Goal: Information Seeking & Learning: Learn about a topic

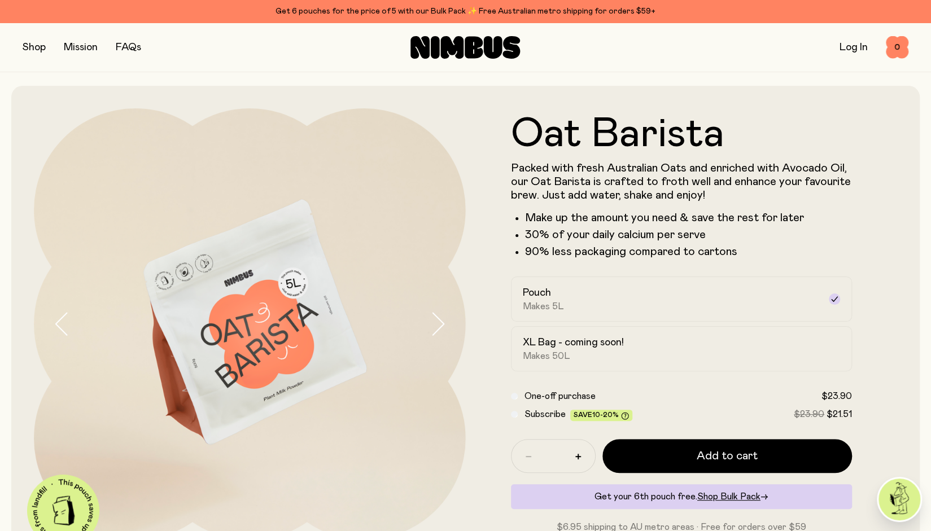
click at [41, 51] on button "button" at bounding box center [34, 48] width 23 height 16
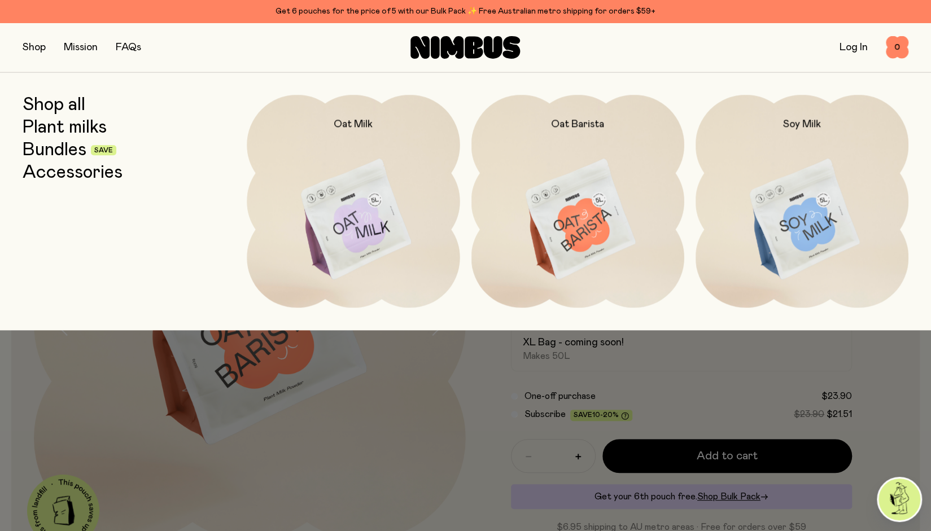
click at [56, 103] on link "Shop all" at bounding box center [54, 105] width 63 height 20
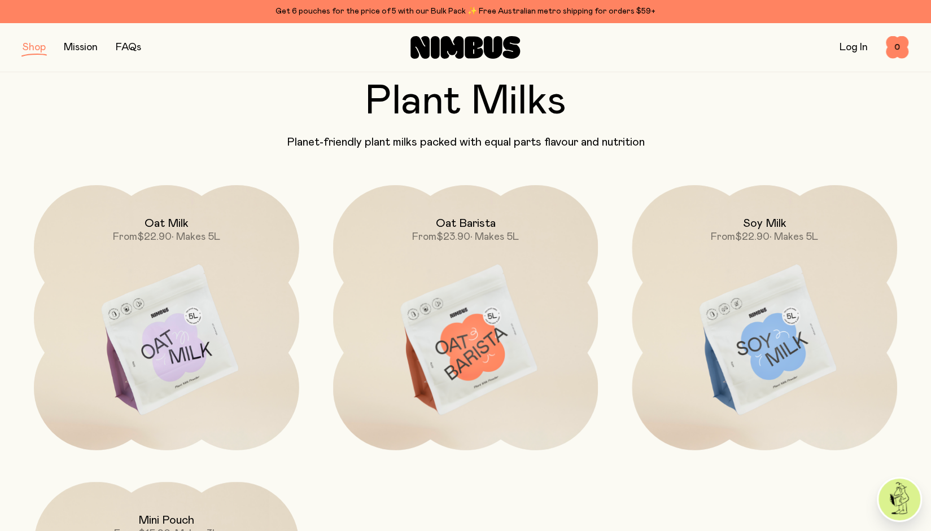
scroll to position [54, 0]
click at [181, 328] on img at bounding box center [166, 342] width 265 height 312
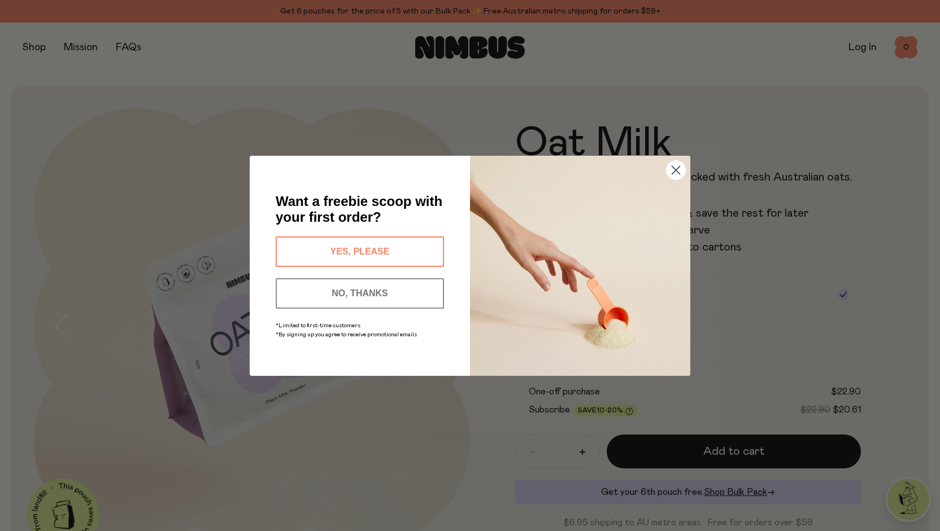
click at [671, 165] on circle "Close dialog" at bounding box center [675, 169] width 19 height 19
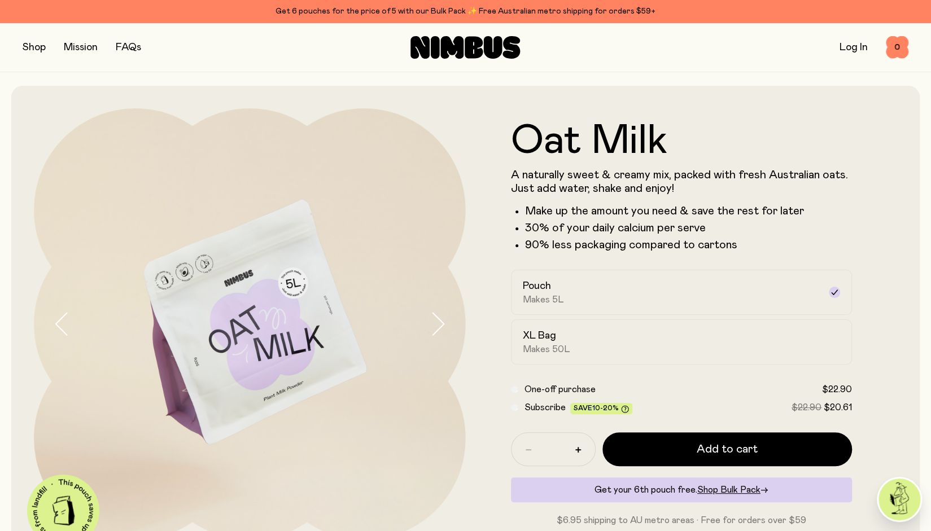
click at [37, 50] on button "button" at bounding box center [34, 48] width 23 height 16
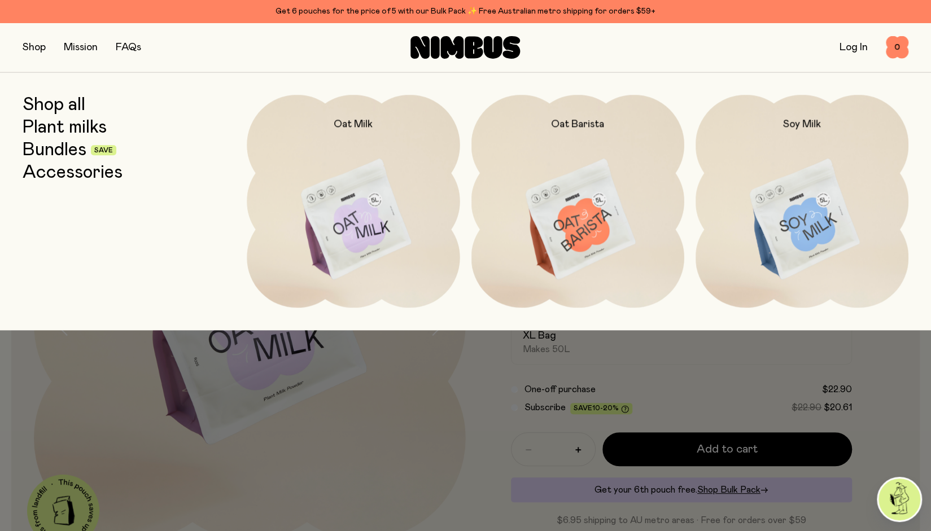
click at [432, 48] on icon at bounding box center [435, 47] width 9 height 23
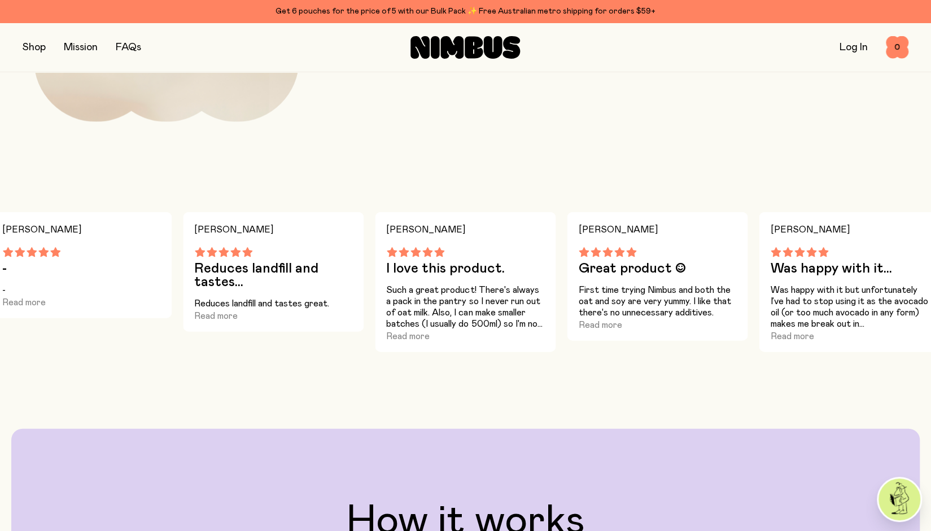
scroll to position [1640, 0]
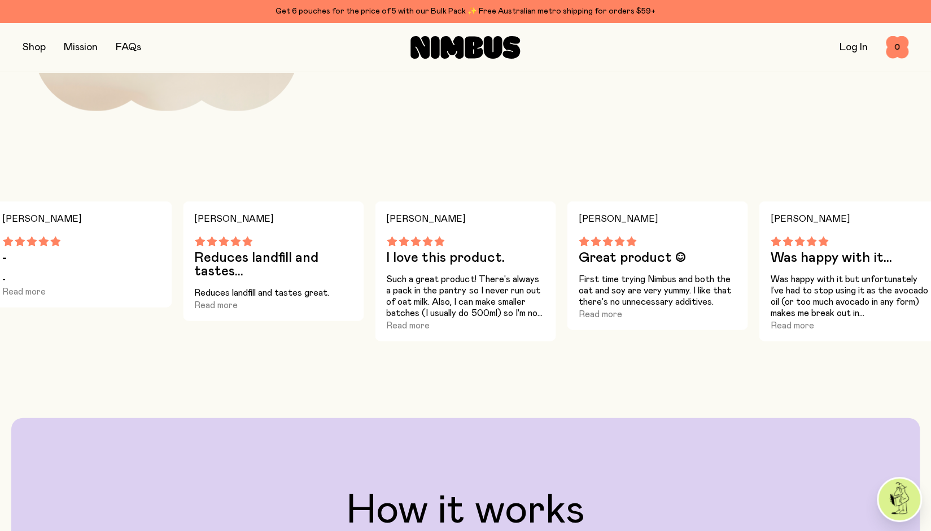
click at [558, 284] on div "[PERSON_NAME] love this product. Such a great product! There's always a pack in…" at bounding box center [465, 279] width 931 height 154
click at [215, 304] on button "Read more" at bounding box center [215, 306] width 43 height 14
click at [419, 326] on button "Read more" at bounding box center [407, 326] width 43 height 14
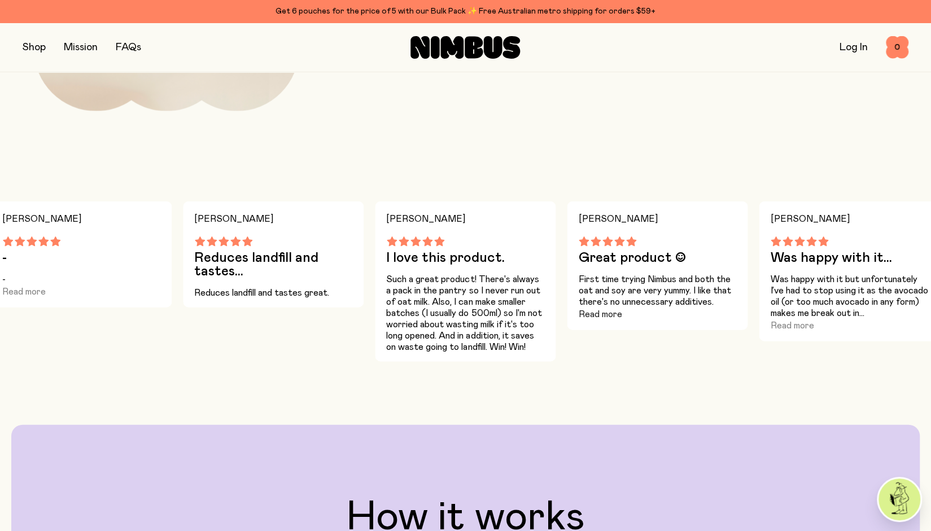
click at [599, 318] on button "Read more" at bounding box center [599, 315] width 43 height 14
click at [856, 285] on p "Was happy with it but unfortunately I’ve had to stop using it as the avocado oi…" at bounding box center [849, 296] width 158 height 45
click at [799, 327] on button "Read more" at bounding box center [791, 326] width 43 height 14
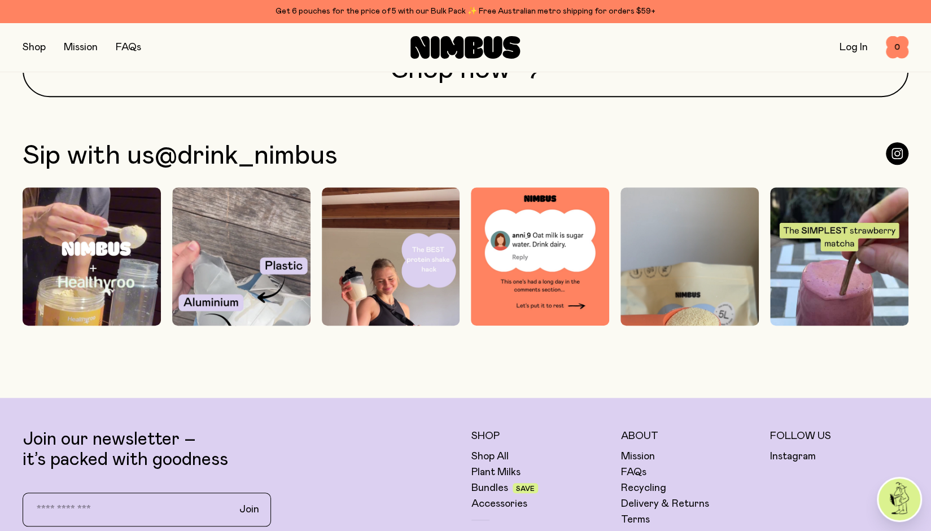
scroll to position [3203, 0]
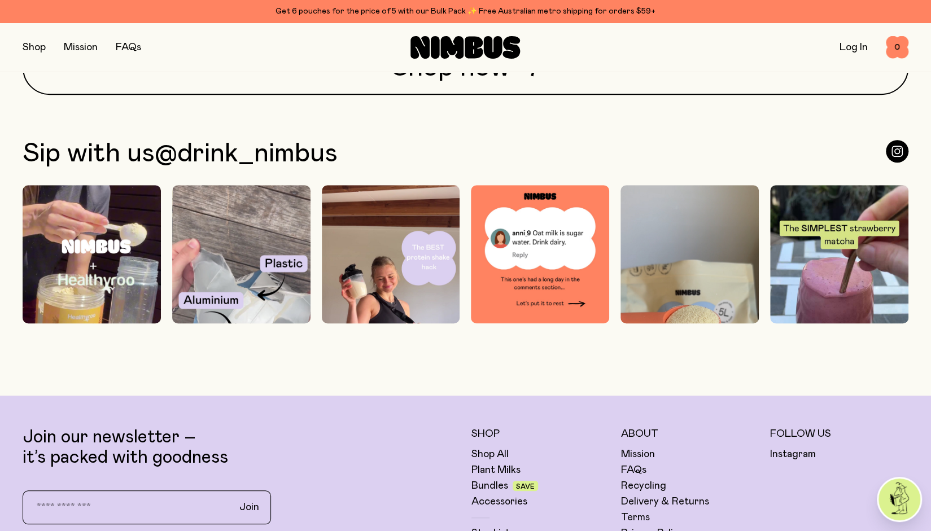
click at [103, 283] on img at bounding box center [92, 308] width 138 height 246
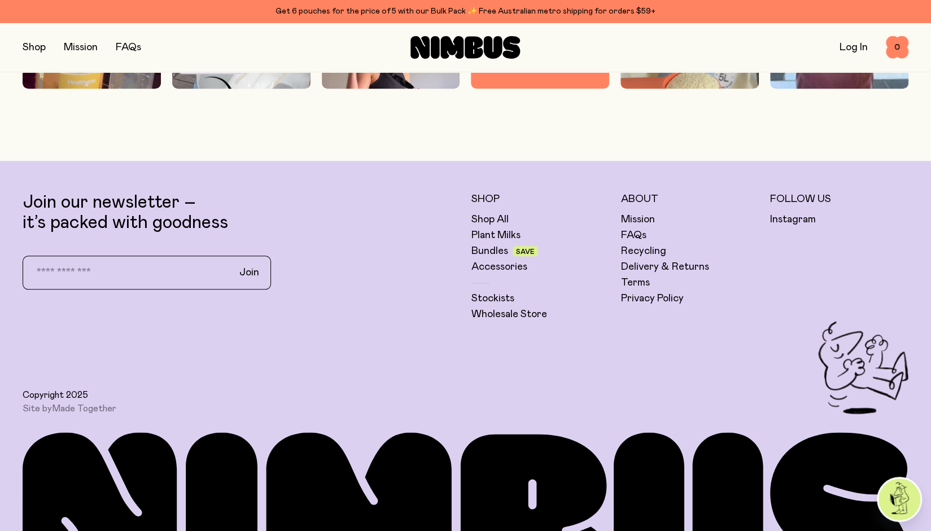
scroll to position [3532, 0]
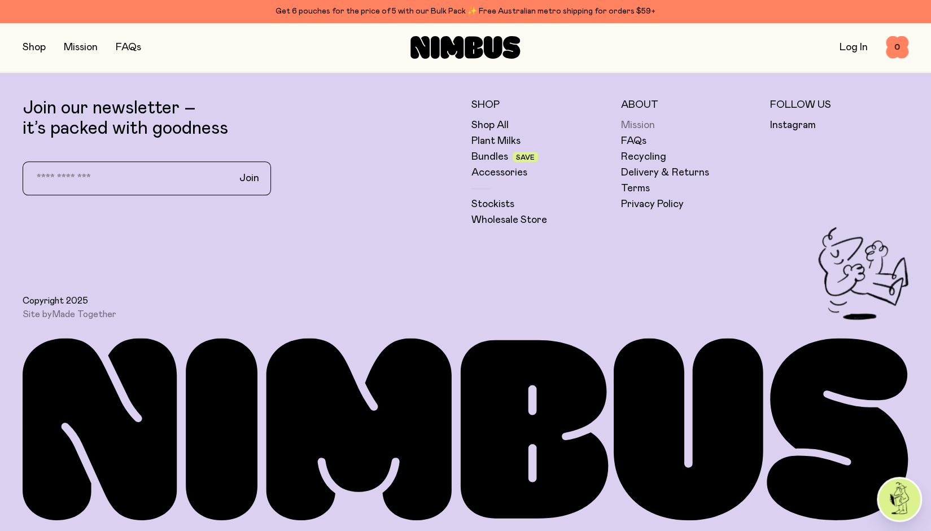
click at [646, 119] on link "Mission" at bounding box center [638, 126] width 34 height 14
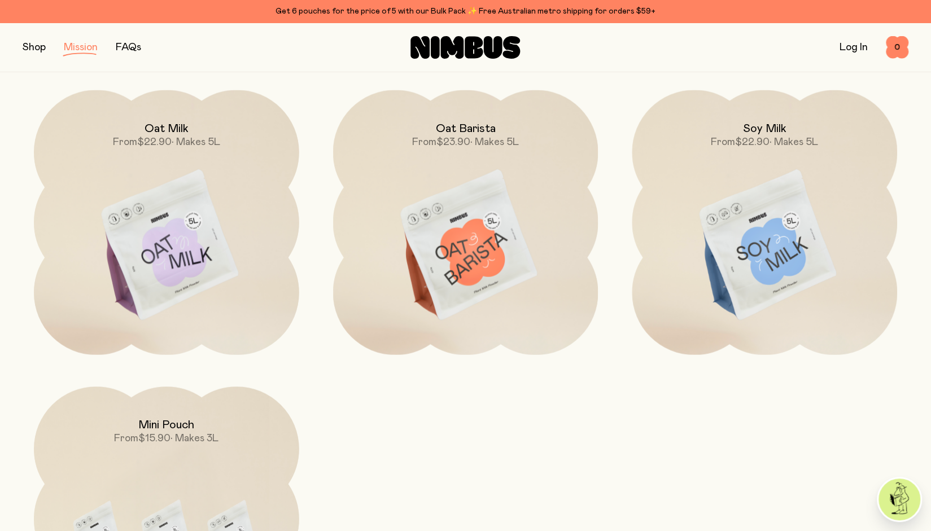
scroll to position [1801, 0]
click at [417, 199] on img at bounding box center [465, 247] width 265 height 312
